Goal: Use online tool/utility

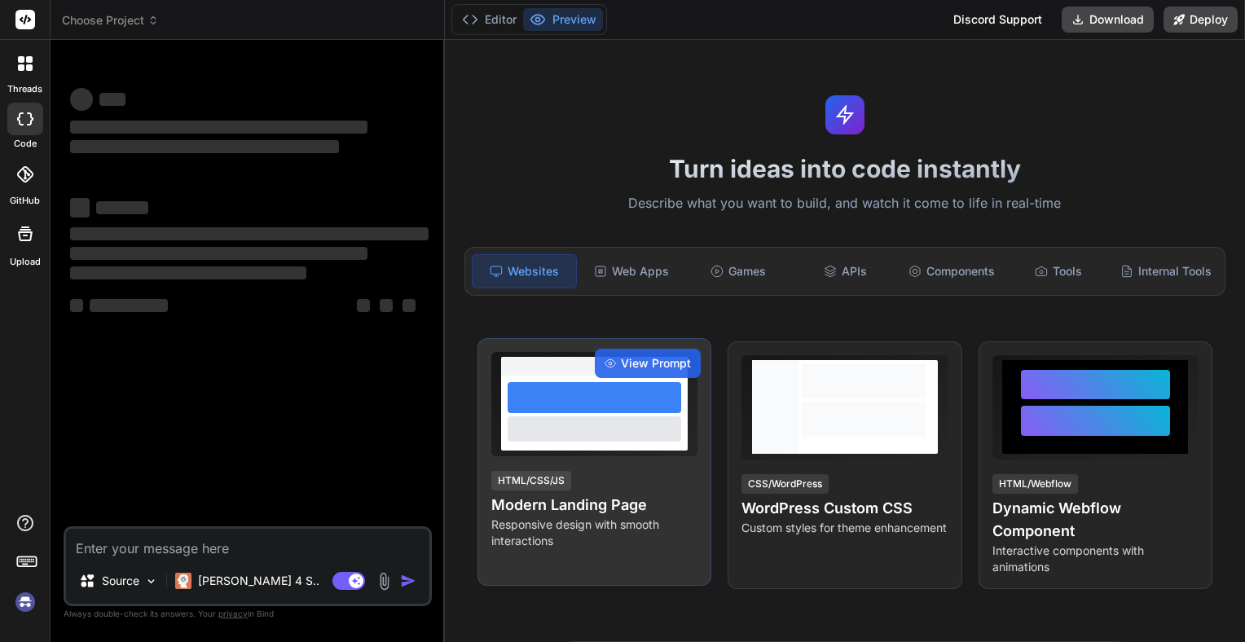
type textarea "x"
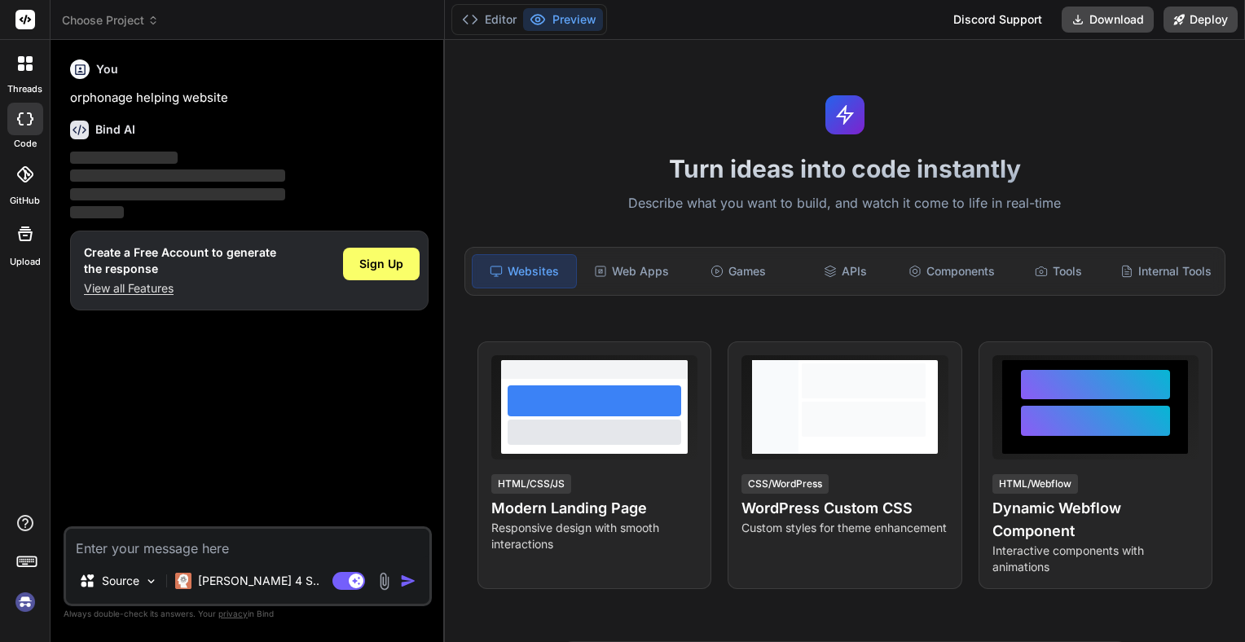
click at [327, 101] on p "orphonage helping website" at bounding box center [249, 98] width 359 height 19
click at [197, 156] on p "‌" at bounding box center [249, 158] width 359 height 19
click at [250, 544] on textarea at bounding box center [248, 543] width 364 height 29
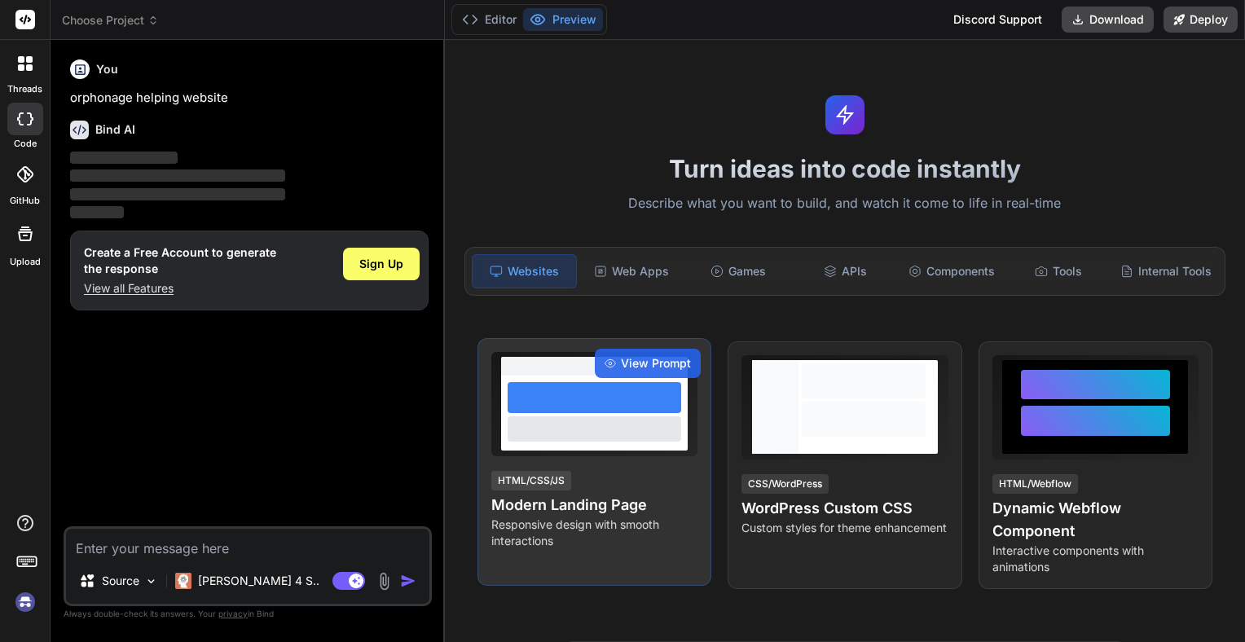
click at [674, 416] on div at bounding box center [594, 413] width 186 height 75
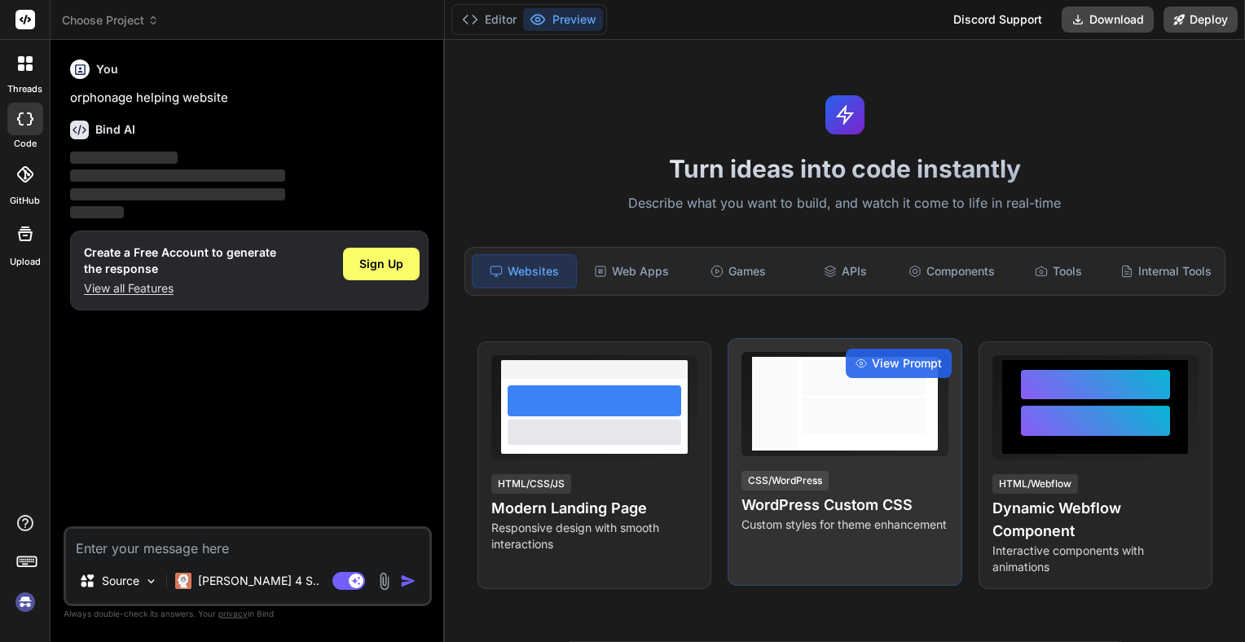
click at [882, 401] on div at bounding box center [864, 416] width 124 height 35
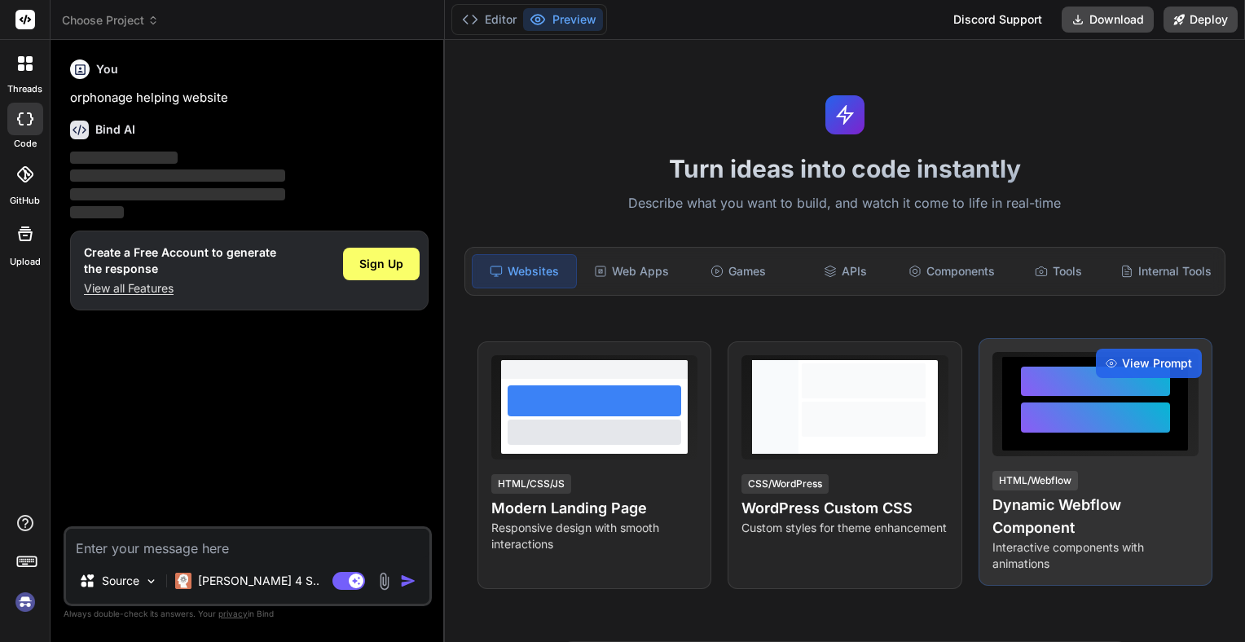
click at [1002, 440] on div at bounding box center [1096, 404] width 206 height 104
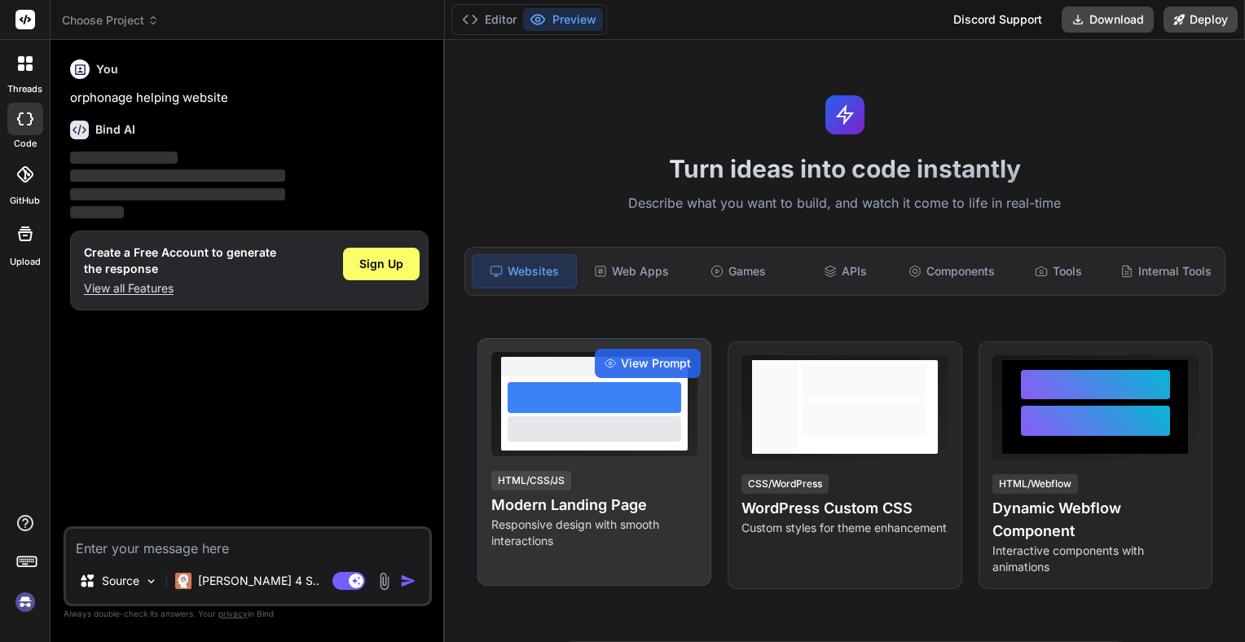
click at [677, 505] on h4 "Modern Landing Page" at bounding box center [595, 505] width 206 height 23
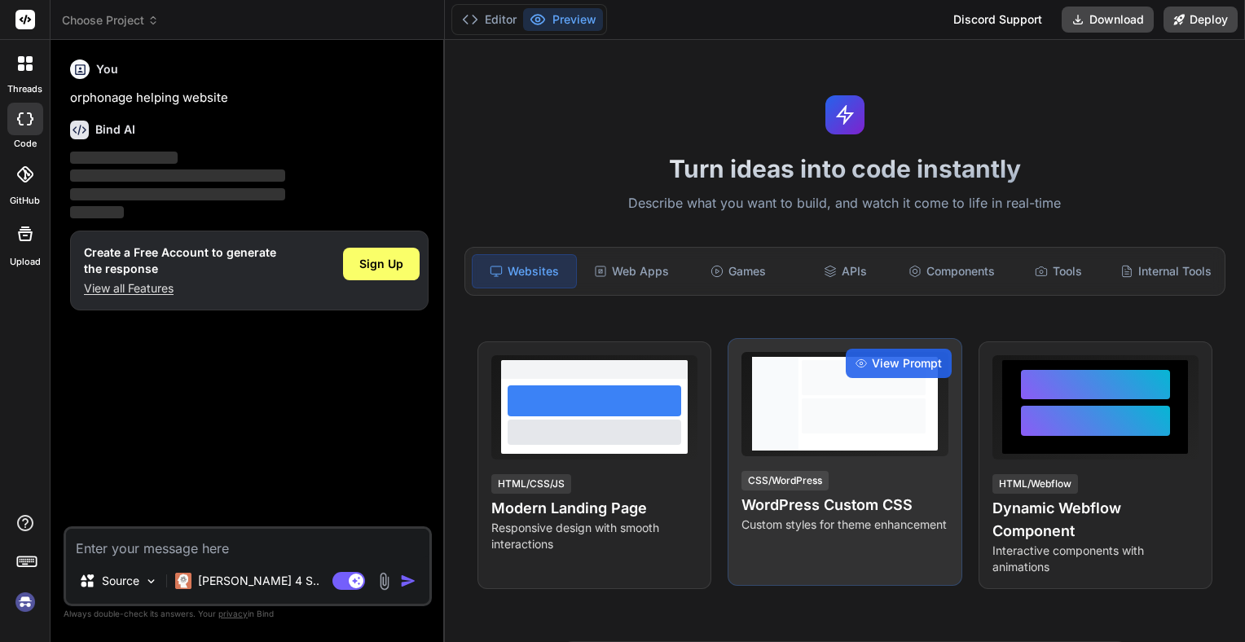
click at [950, 470] on div "View Prompt CSS/WordPress WordPress Custom CSS Custom styles for theme enhancem…" at bounding box center [845, 462] width 234 height 248
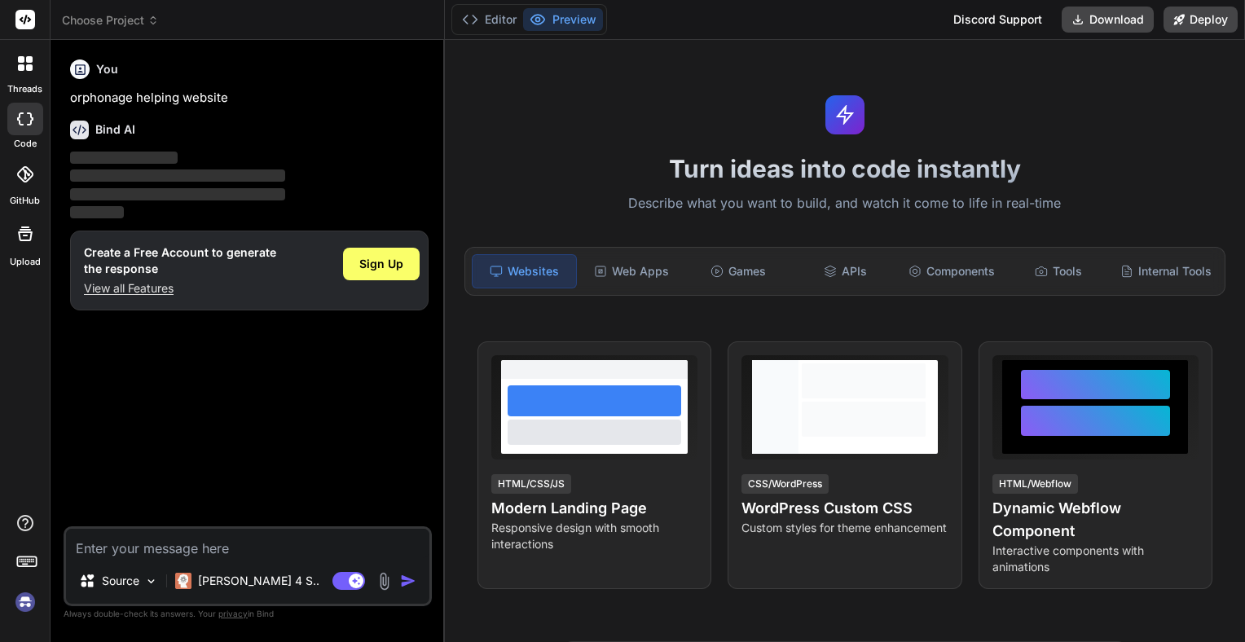
scroll to position [584, 0]
